Goal: Check status: Check status

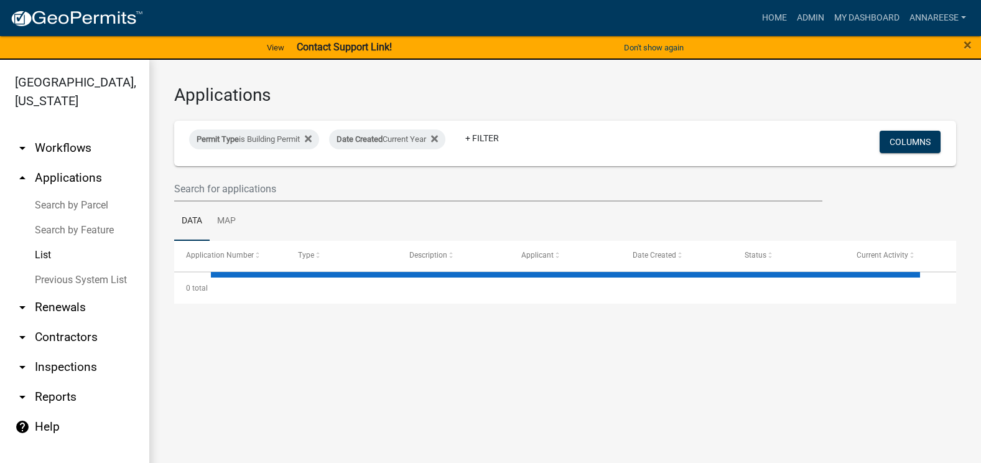
select select "3: 100"
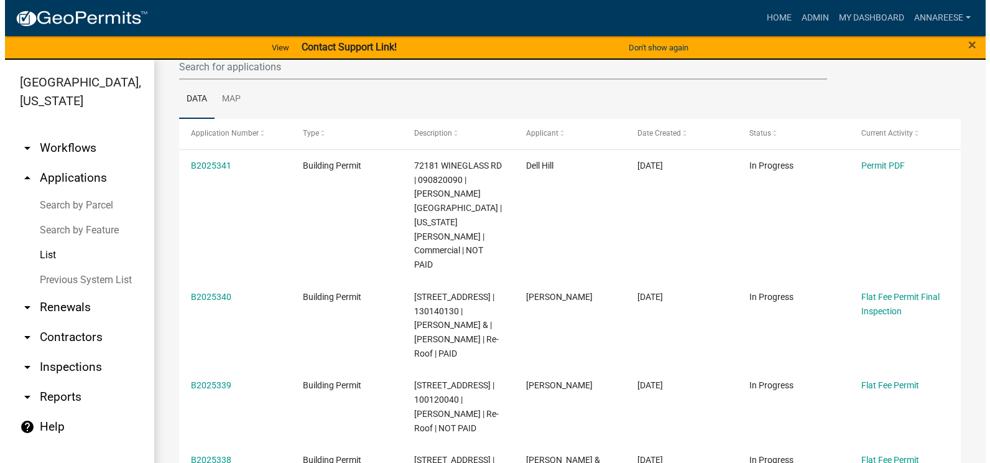
scroll to position [124, 0]
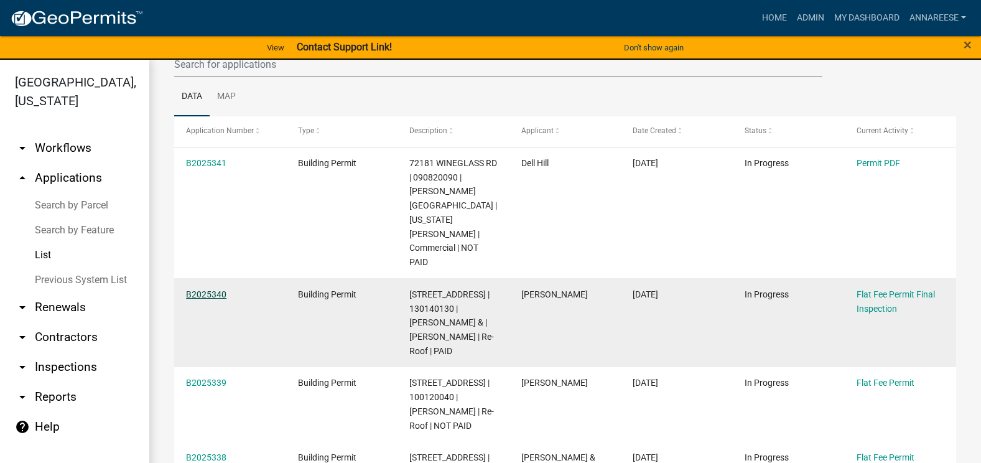
click at [201, 289] on link "B2025340" at bounding box center [206, 294] width 40 height 10
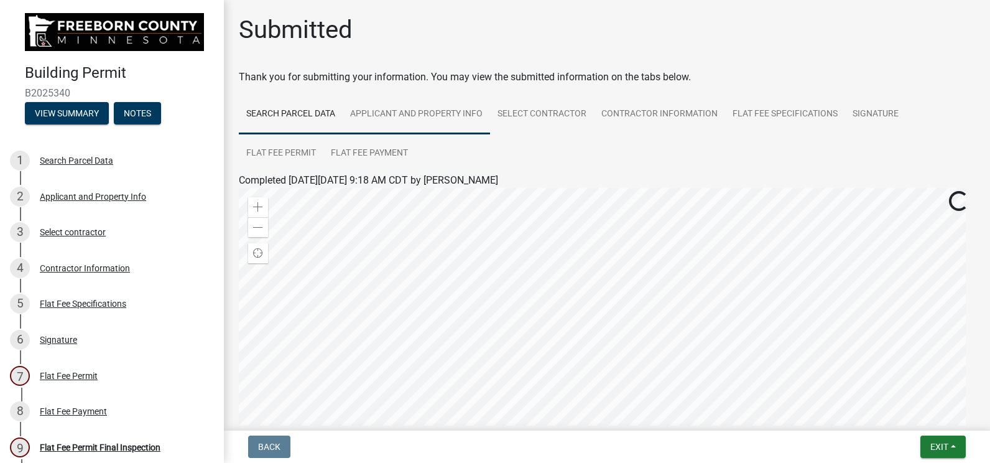
click at [455, 120] on link "Applicant and Property Info" at bounding box center [416, 115] width 147 height 40
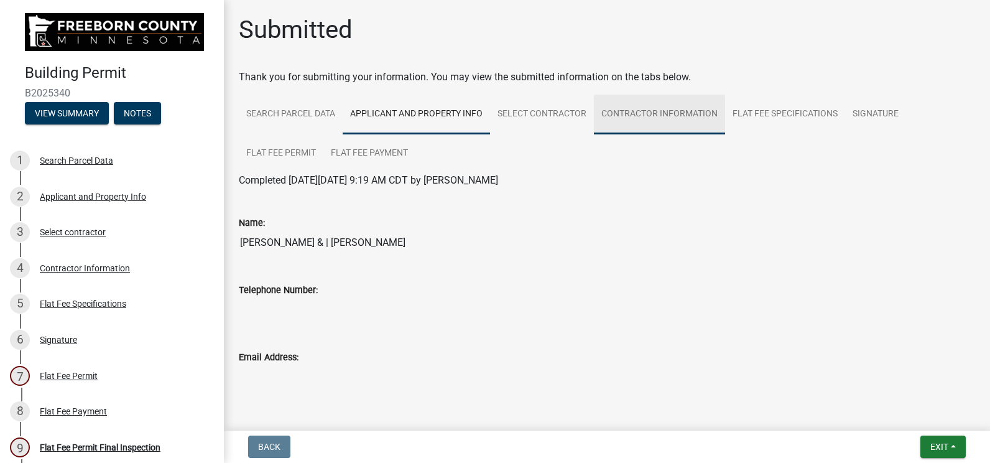
click at [643, 113] on link "Contractor Information" at bounding box center [659, 115] width 131 height 40
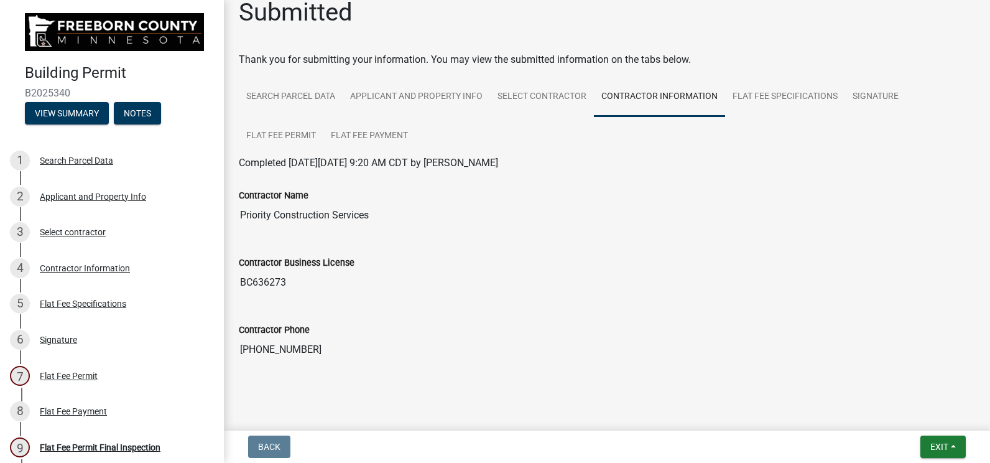
scroll to position [27, 0]
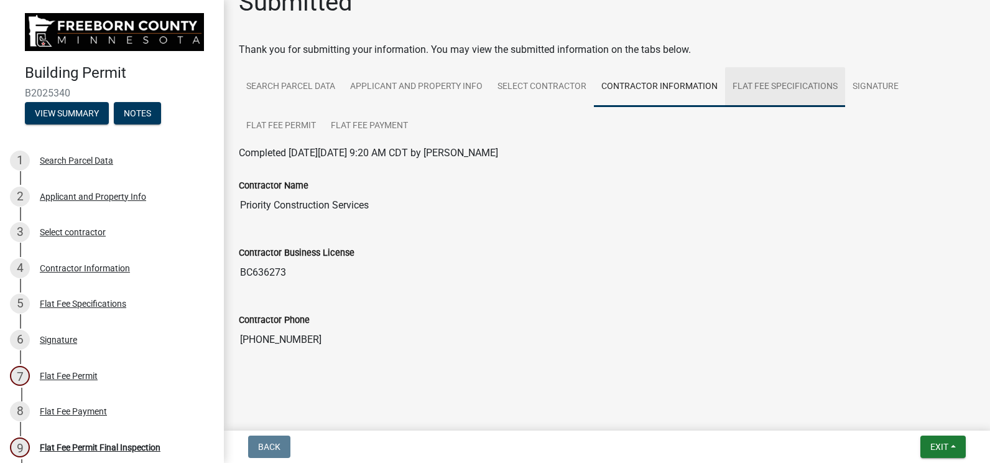
click at [738, 91] on link "Flat Fee Specifications" at bounding box center [785, 87] width 120 height 40
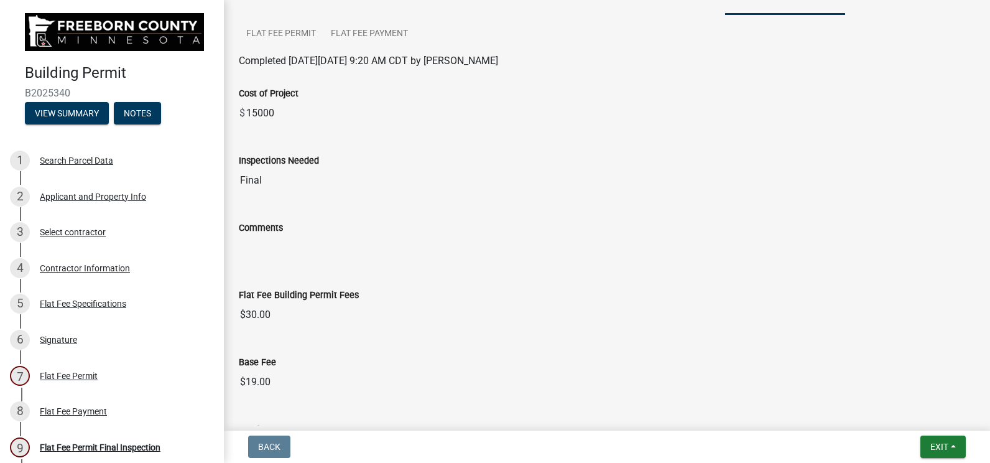
scroll to position [0, 0]
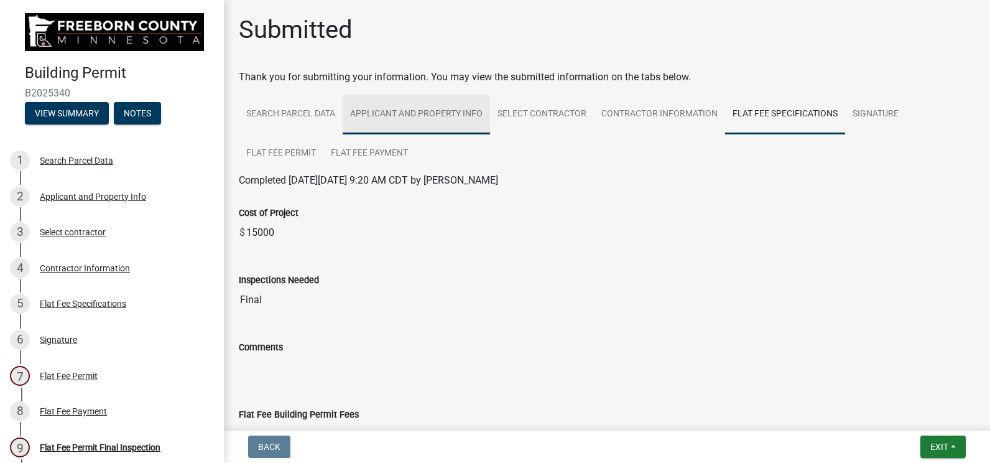
click at [404, 123] on link "Applicant and Property Info" at bounding box center [416, 115] width 147 height 40
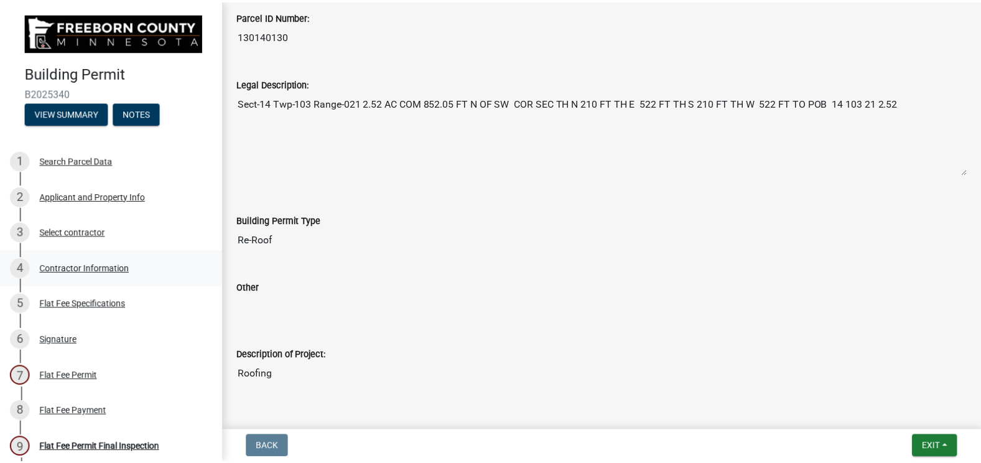
scroll to position [498, 0]
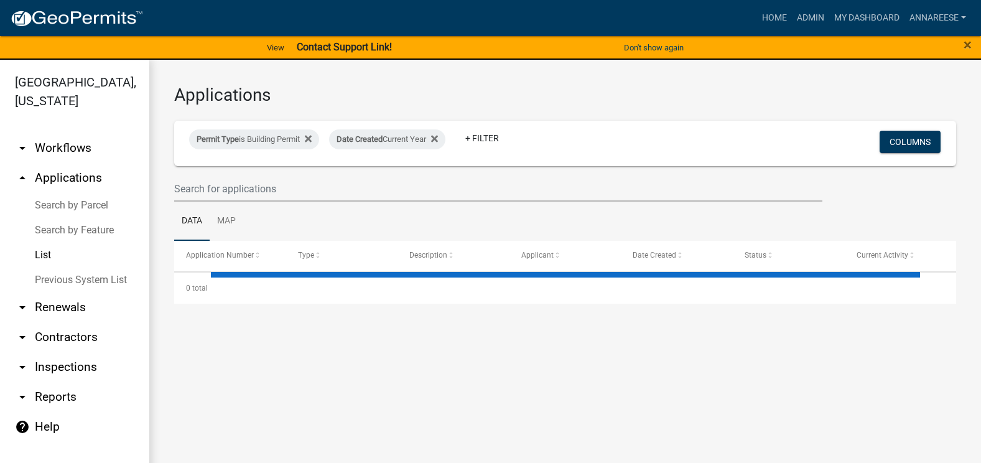
scroll to position [15, 0]
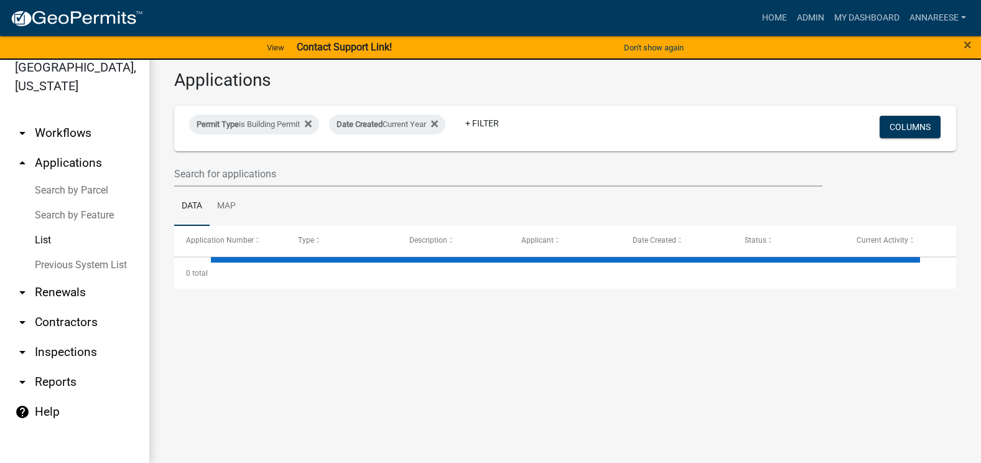
select select "3: 100"
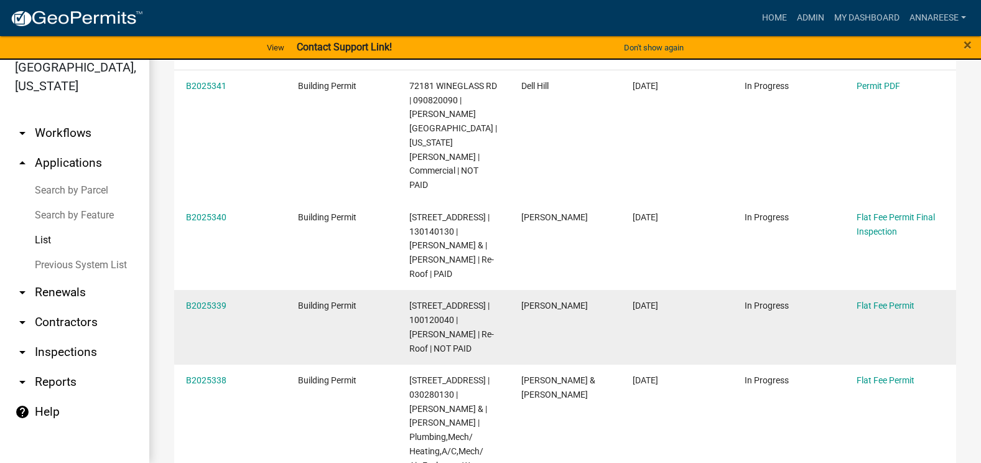
scroll to position [124, 0]
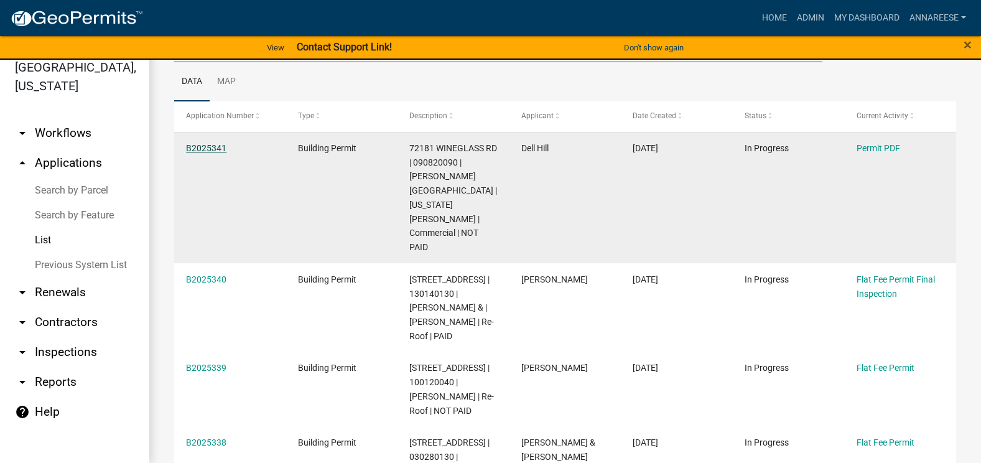
click at [189, 149] on link "B2025341" at bounding box center [206, 148] width 40 height 10
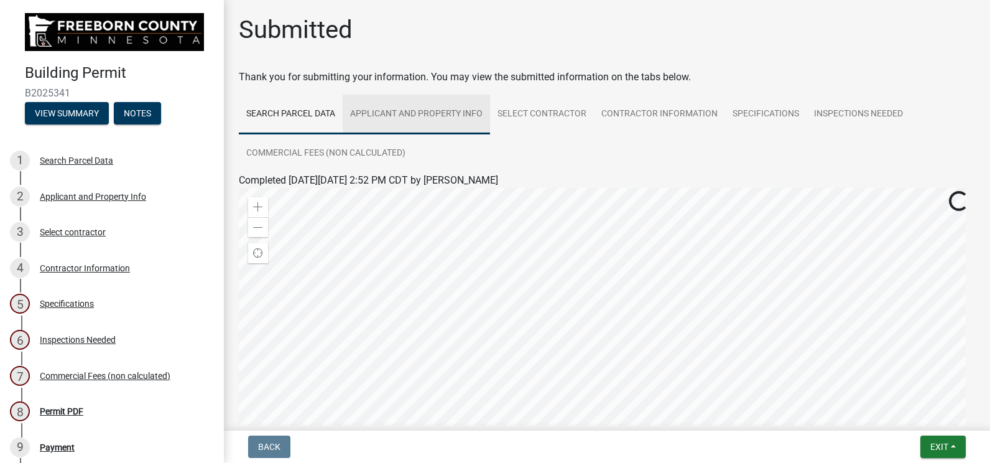
click at [423, 123] on link "Applicant and Property Info" at bounding box center [416, 115] width 147 height 40
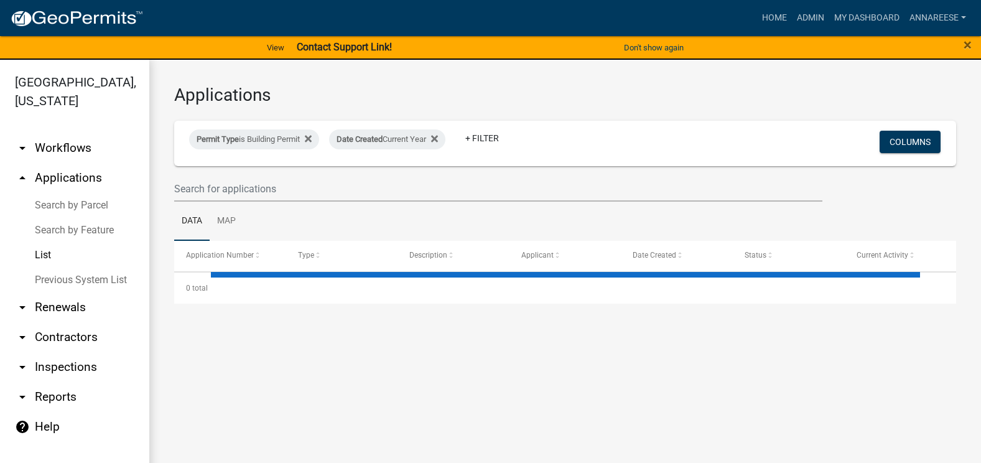
select select "3: 100"
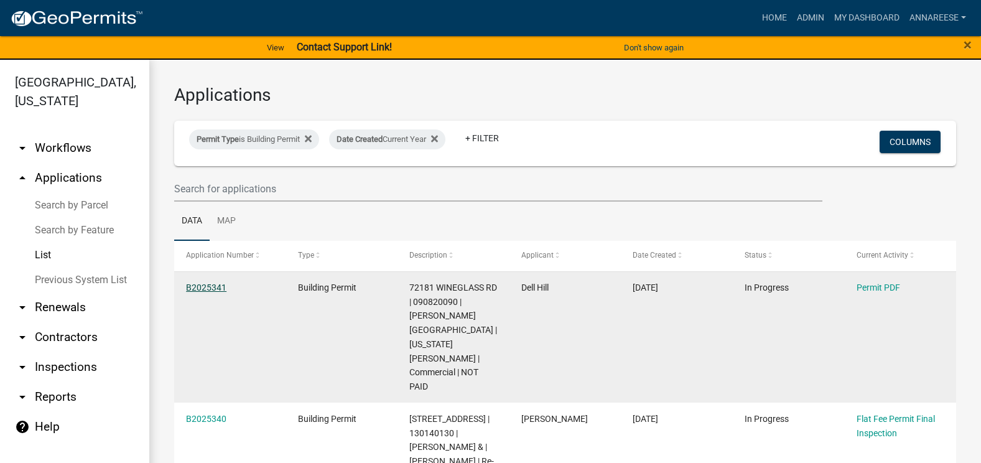
click at [202, 289] on link "B2025341" at bounding box center [206, 287] width 40 height 10
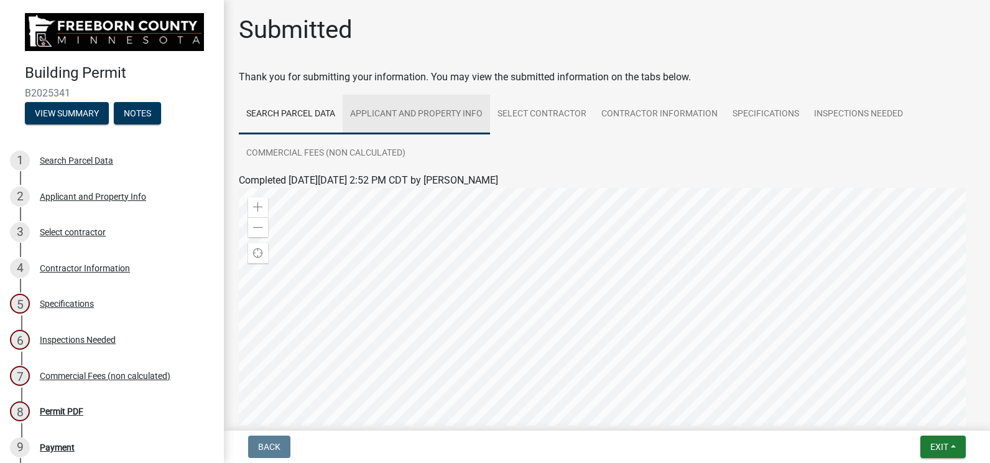
click at [458, 119] on link "Applicant and Property Info" at bounding box center [416, 115] width 147 height 40
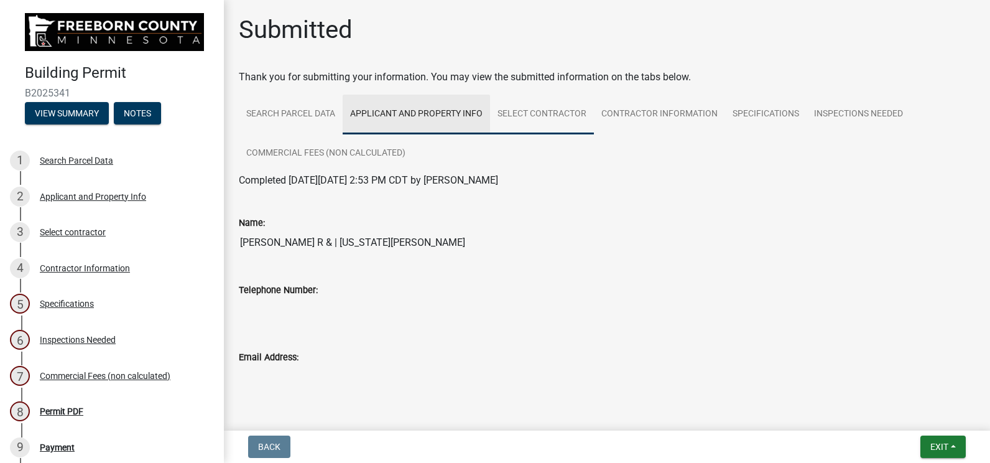
click at [527, 117] on link "Select contractor" at bounding box center [542, 115] width 104 height 40
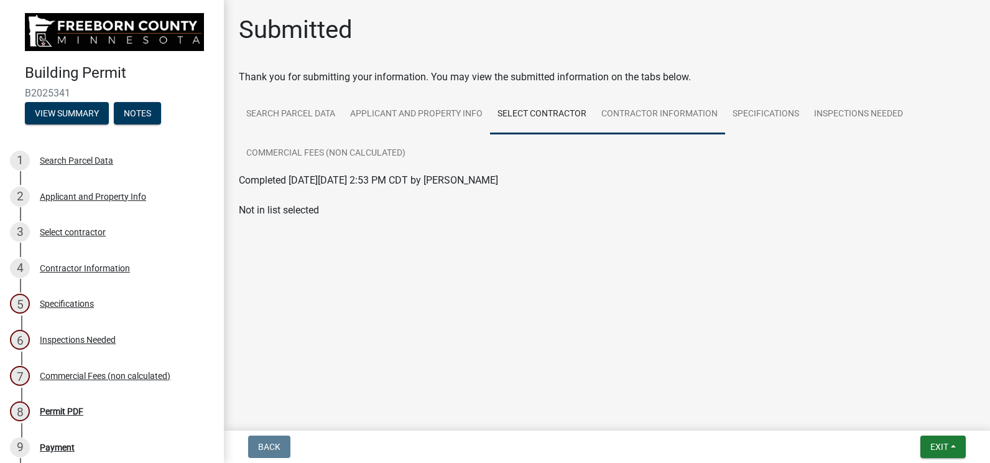
click at [656, 119] on link "Contractor Information" at bounding box center [659, 115] width 131 height 40
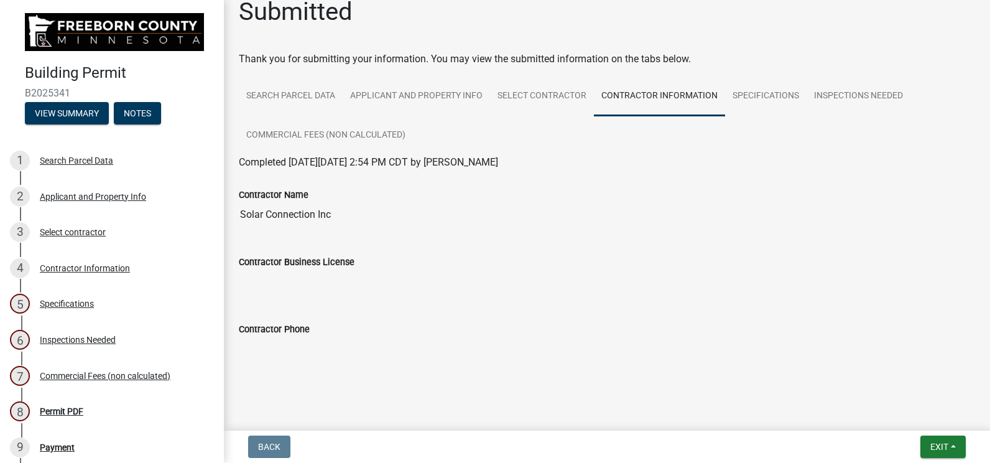
scroll to position [27, 0]
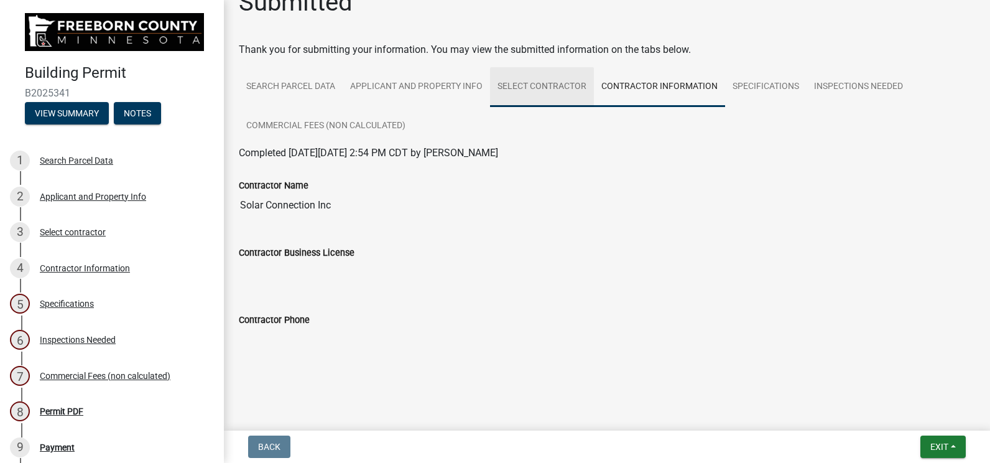
click at [541, 96] on link "Select contractor" at bounding box center [542, 87] width 104 height 40
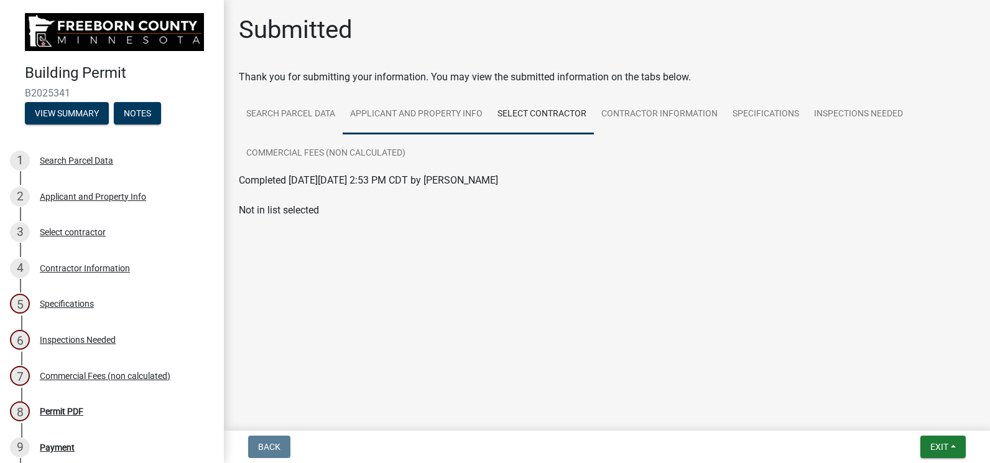
click at [442, 118] on link "Applicant and Property Info" at bounding box center [416, 115] width 147 height 40
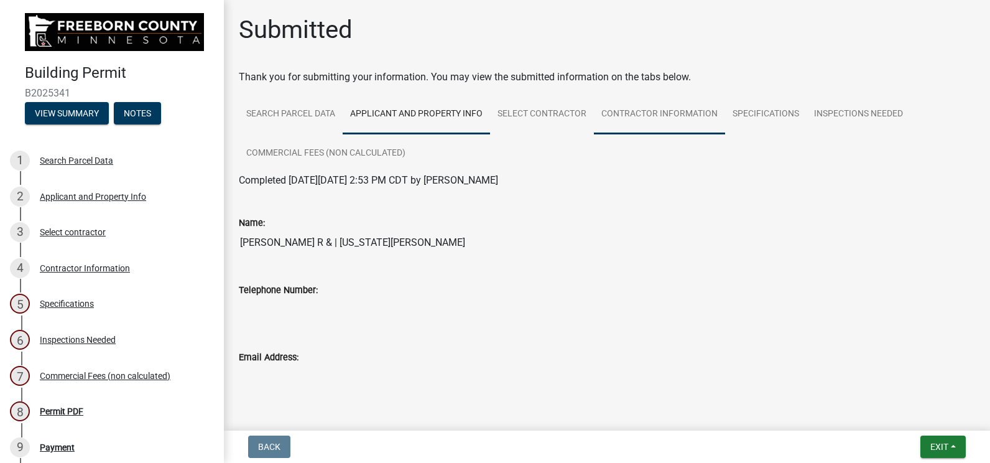
click at [711, 122] on link "Contractor Information" at bounding box center [659, 115] width 131 height 40
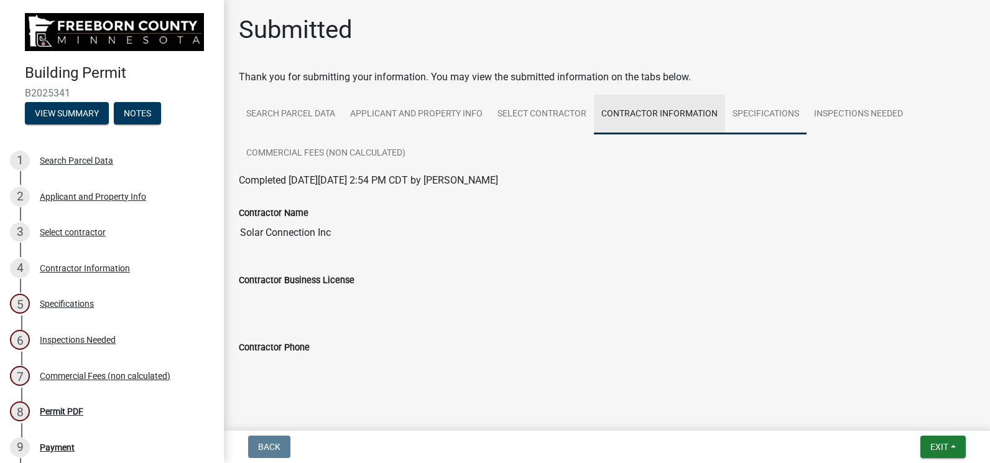
click at [774, 118] on link "Specifications" at bounding box center [765, 115] width 81 height 40
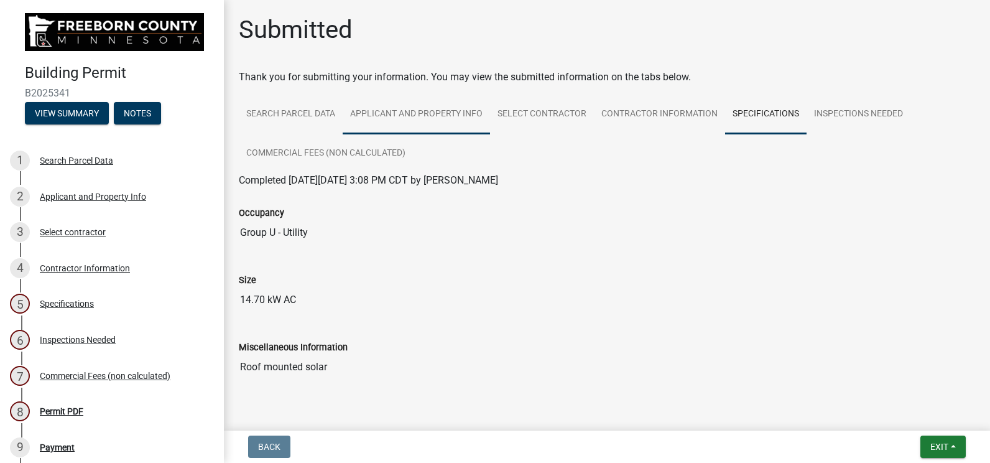
click at [401, 108] on link "Applicant and Property Info" at bounding box center [416, 115] width 147 height 40
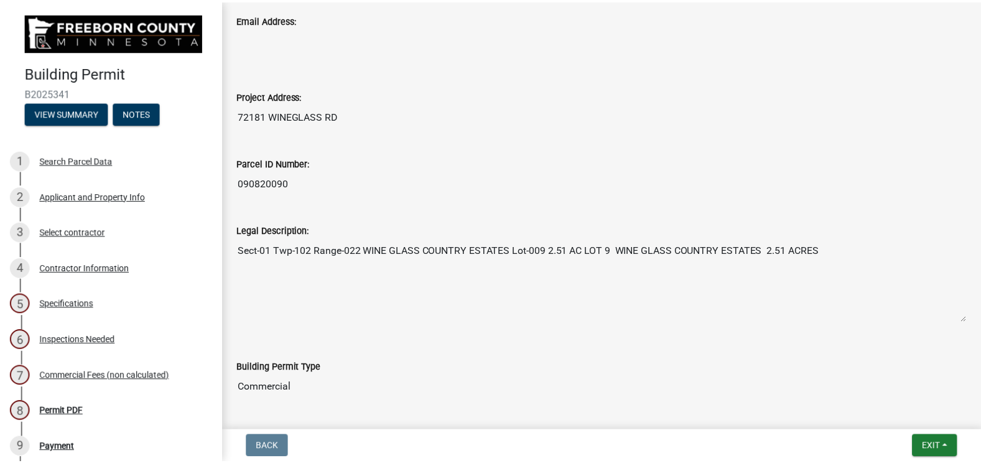
scroll to position [647, 0]
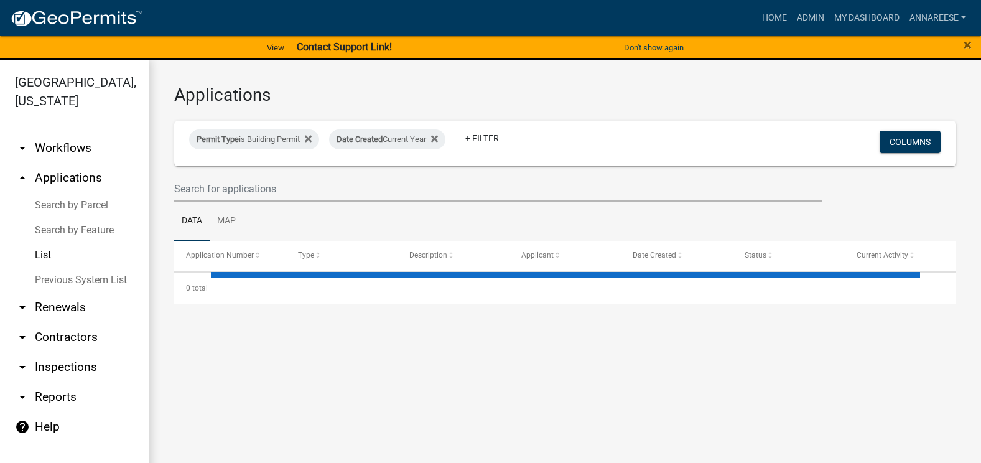
select select "3: 100"
